Goal: Find specific page/section: Find specific page/section

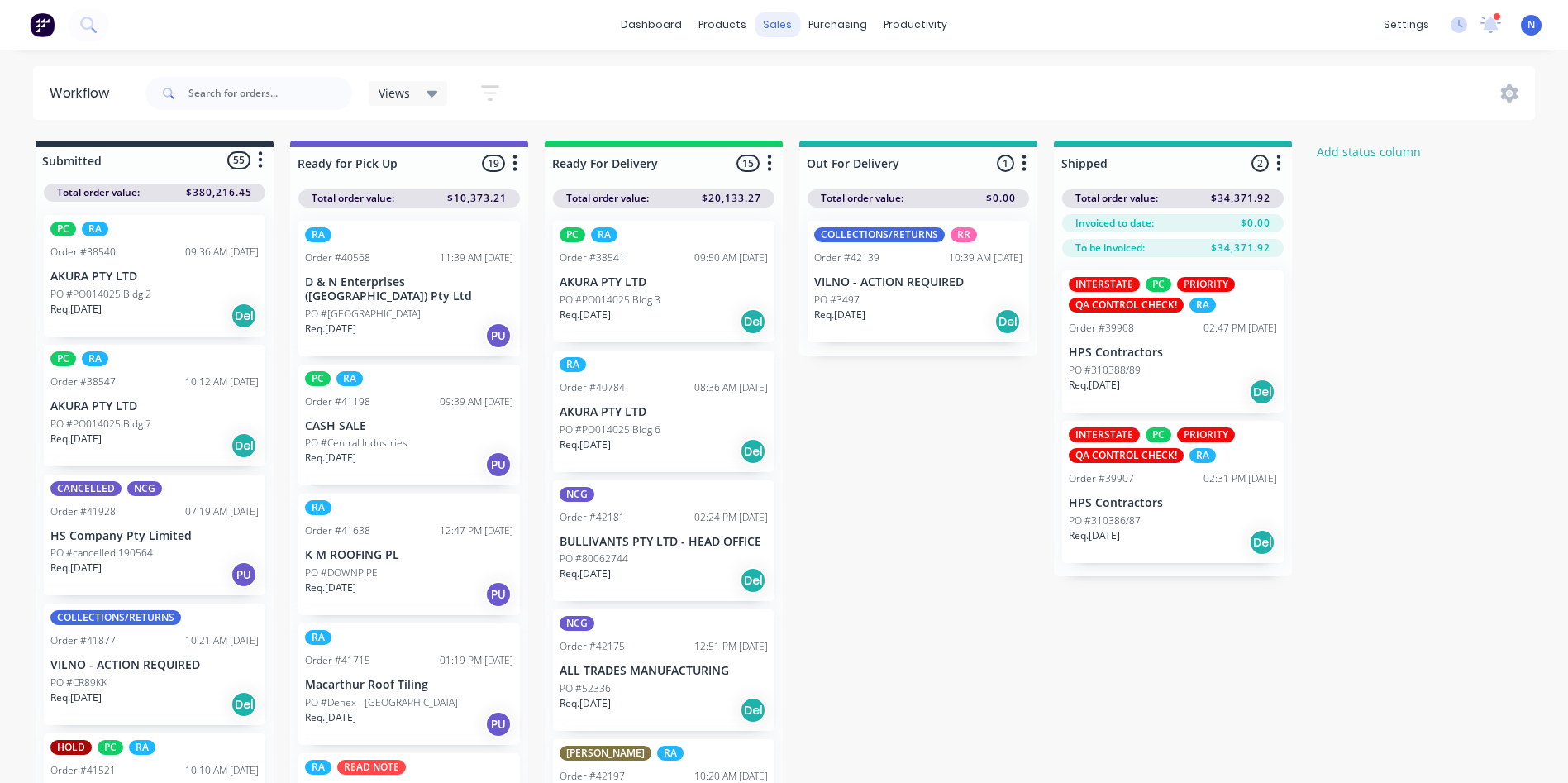
click at [784, 30] on div "sales" at bounding box center [777, 24] width 46 height 25
click at [777, 29] on div "sales" at bounding box center [777, 24] width 46 height 25
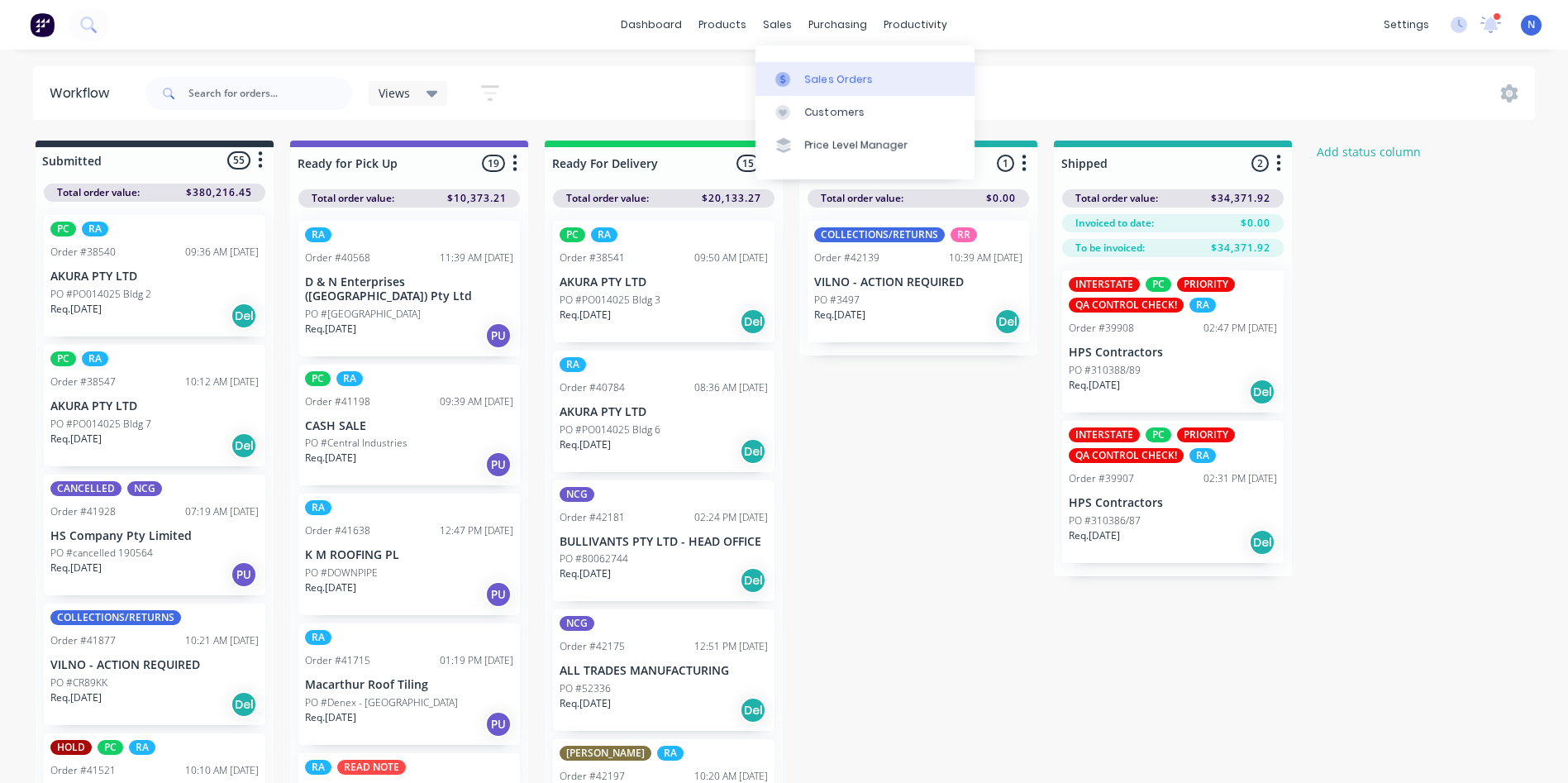
click at [817, 80] on div "Sales Orders" at bounding box center [839, 79] width 68 height 15
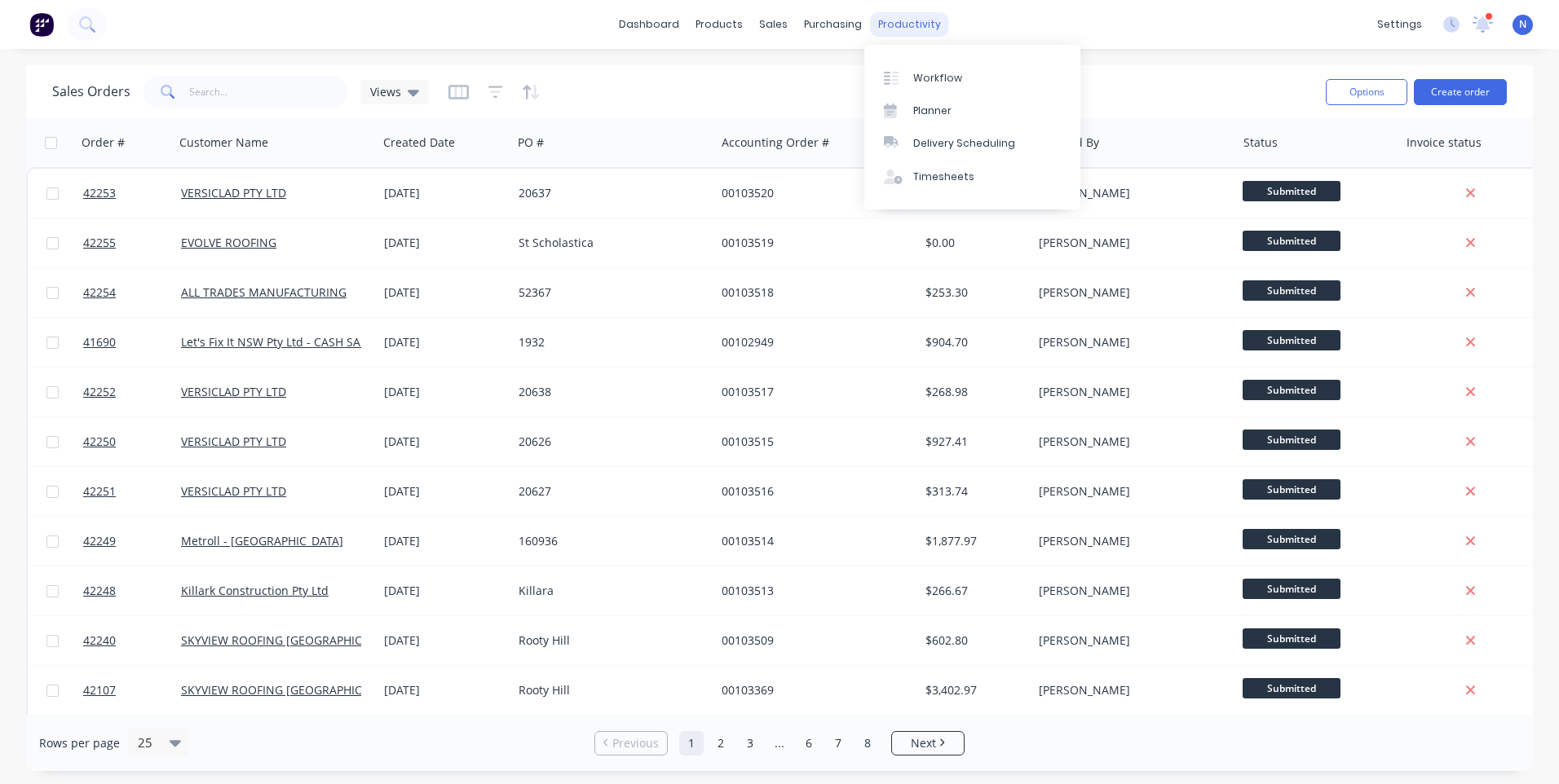
click at [928, 27] on div "productivity" at bounding box center [909, 24] width 79 height 25
click at [956, 83] on div "Workflow" at bounding box center [938, 78] width 49 height 14
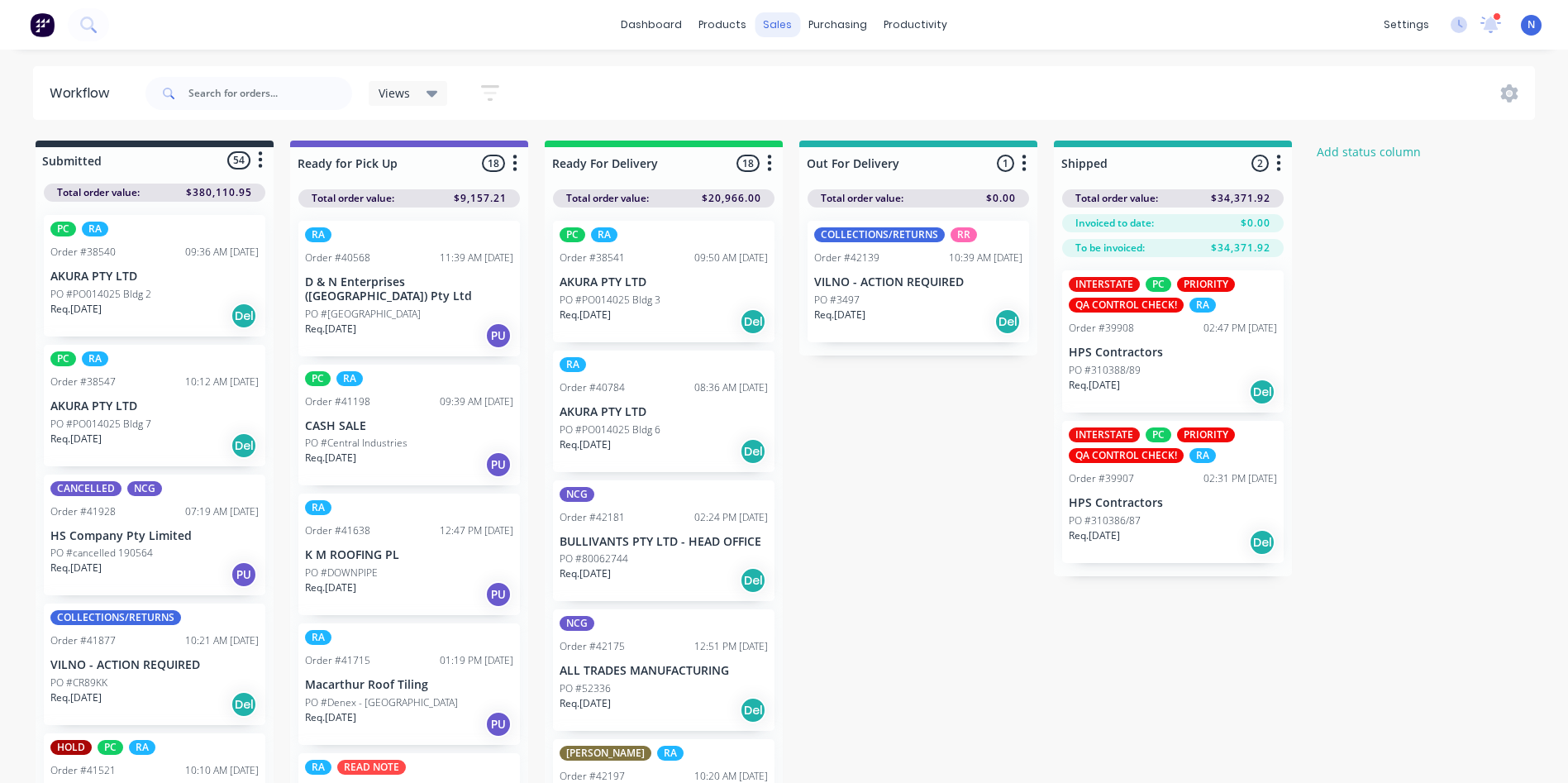
click at [775, 28] on div "sales" at bounding box center [777, 24] width 46 height 25
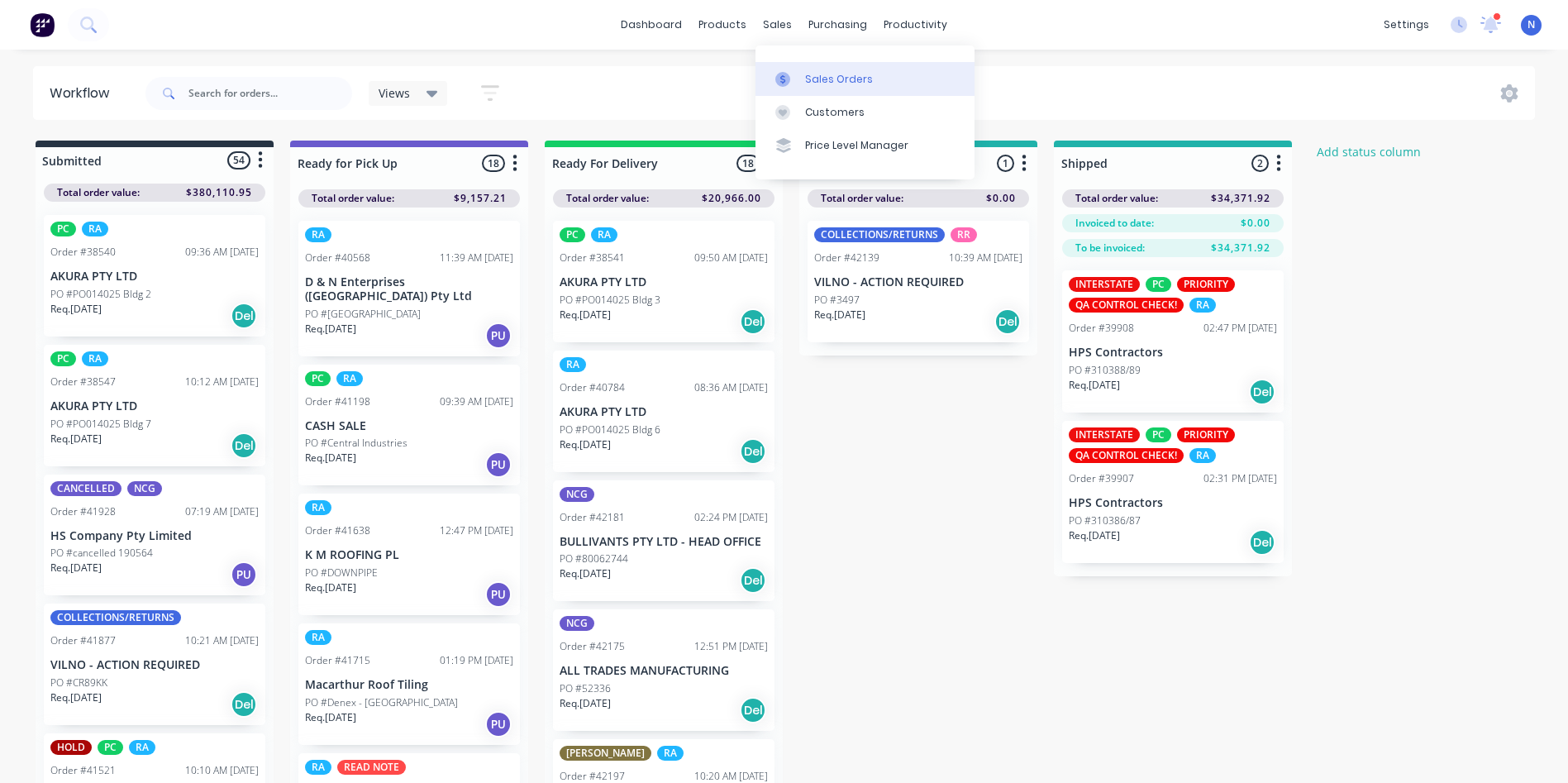
click at [806, 88] on link "Sales Orders" at bounding box center [865, 78] width 219 height 33
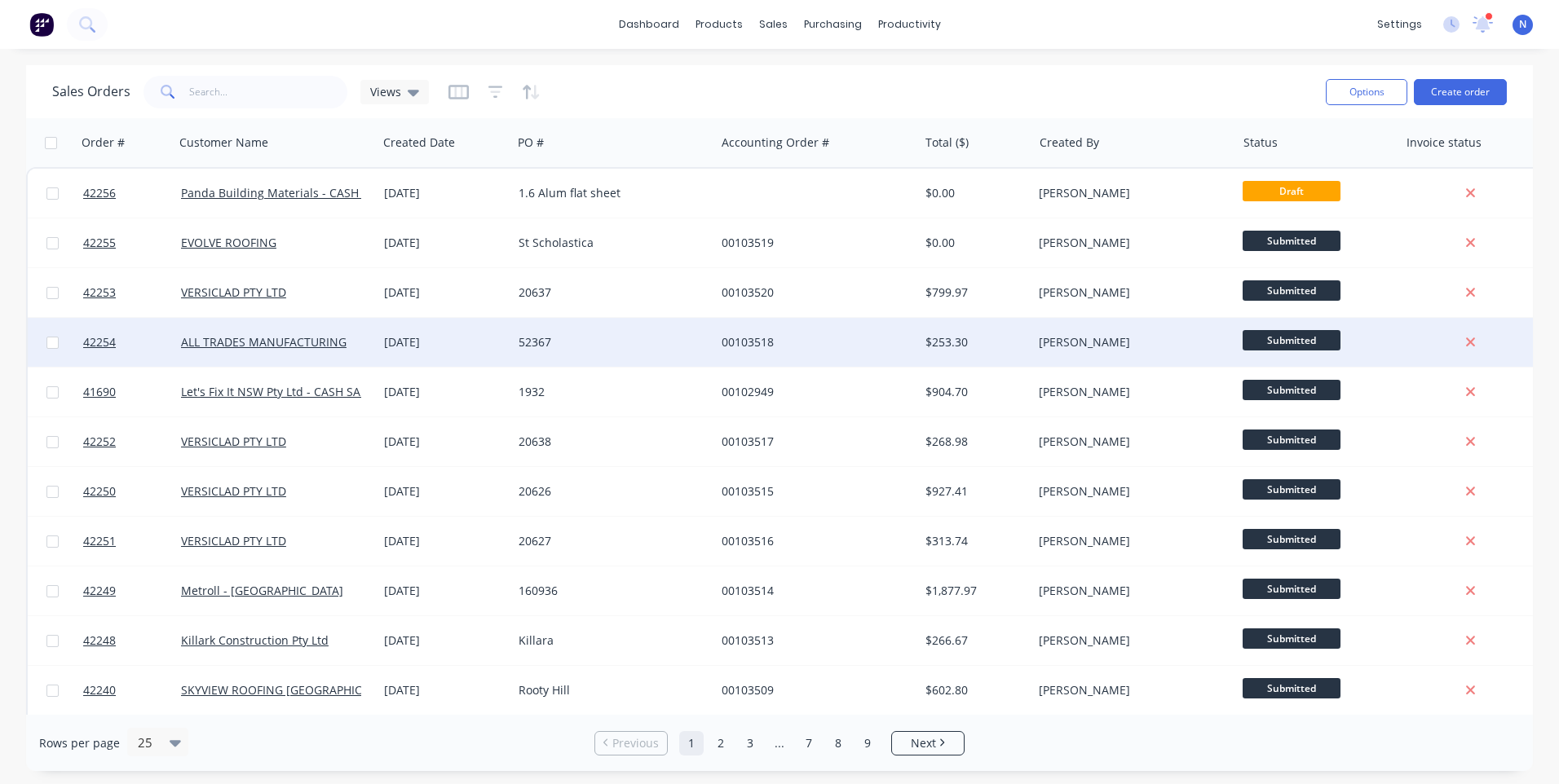
click at [429, 341] on div "[DATE]" at bounding box center [444, 342] width 121 height 16
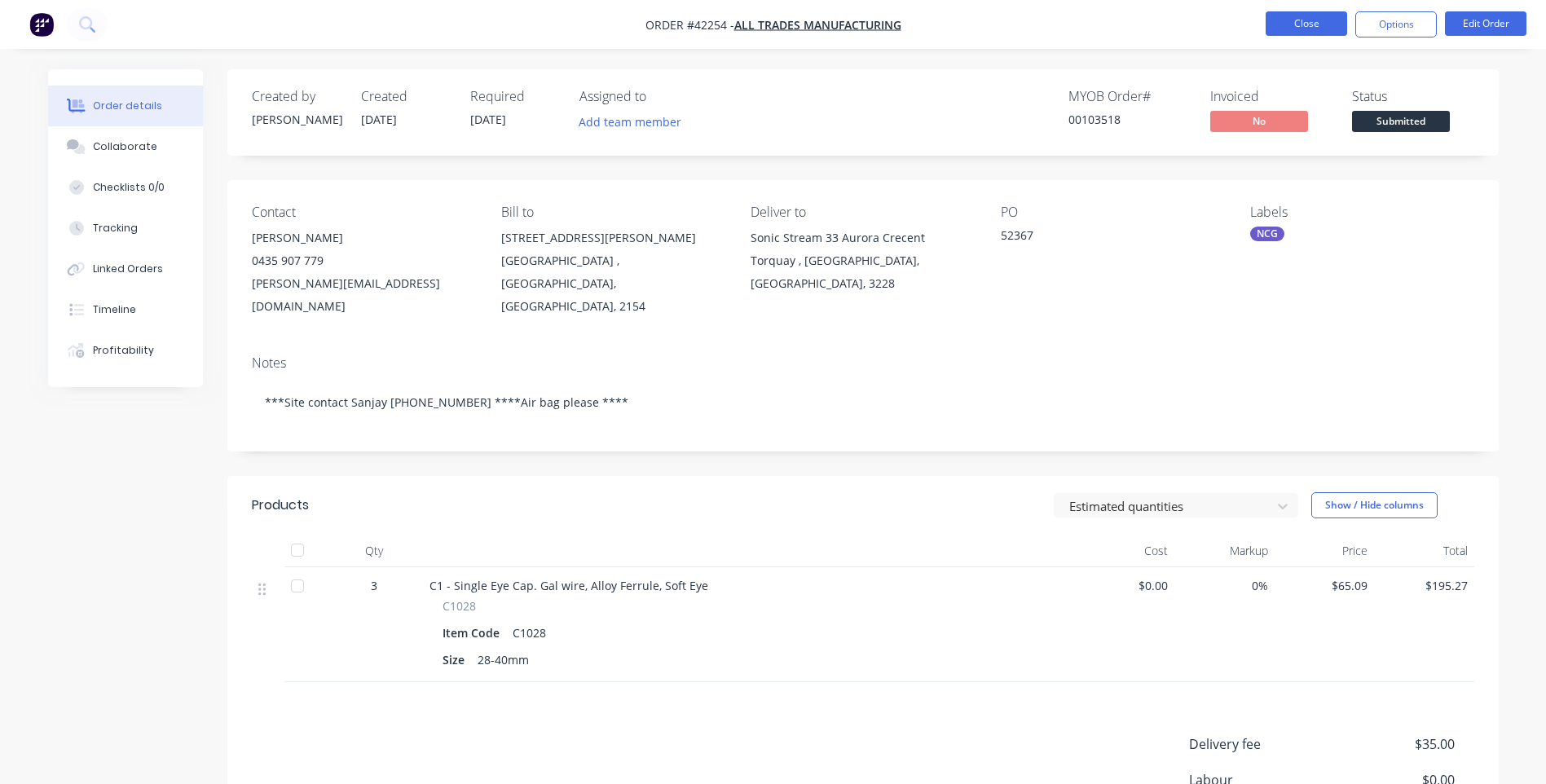
click at [1323, 12] on button "Close" at bounding box center [1307, 23] width 81 height 25
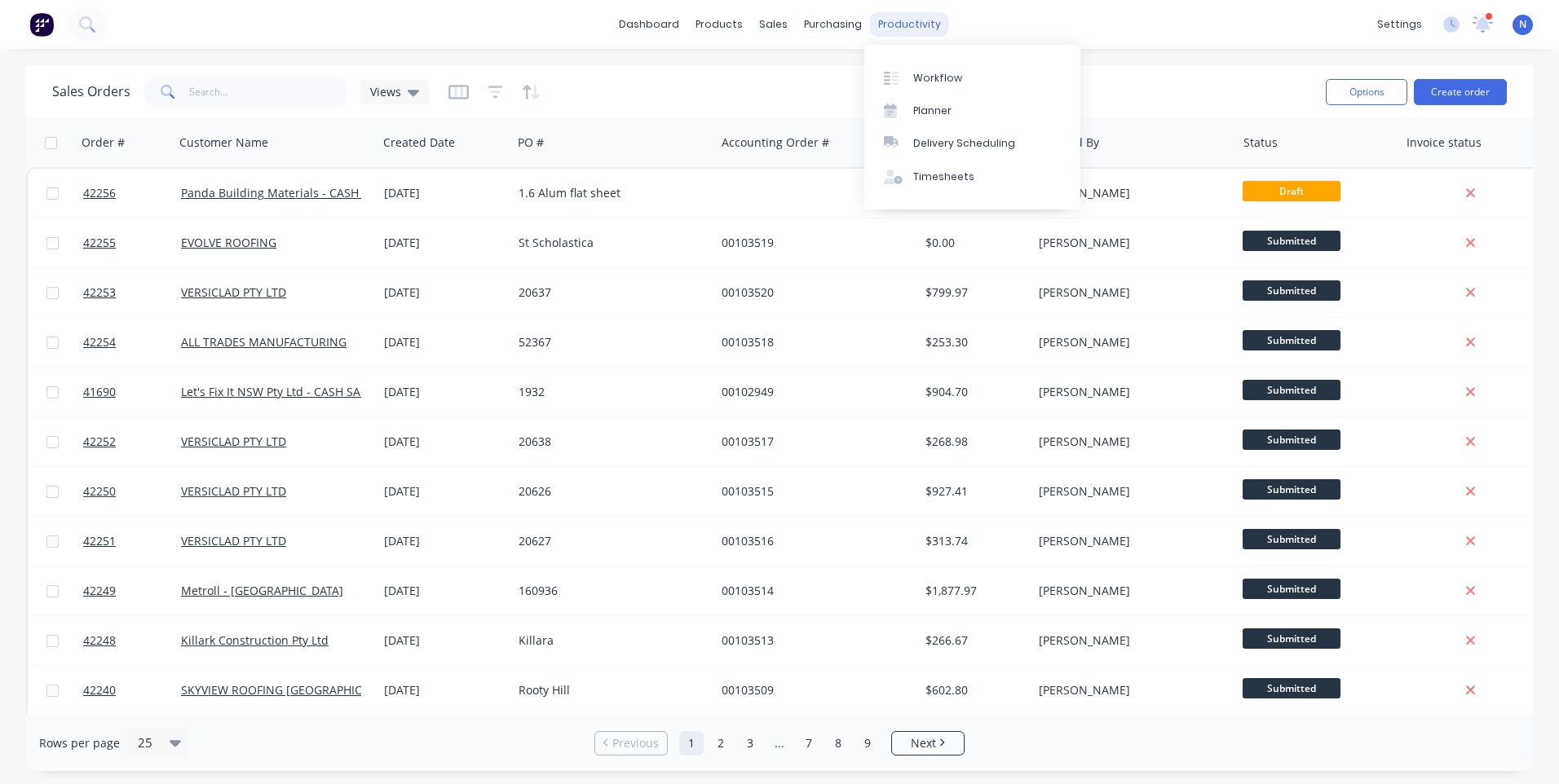
click at [928, 32] on div "productivity" at bounding box center [909, 24] width 79 height 25
click at [942, 72] on div "Workflow" at bounding box center [938, 78] width 49 height 14
